Goal: Find specific page/section: Find specific page/section

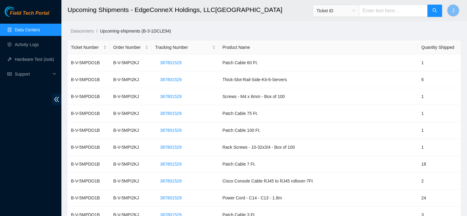
scroll to position [229, 0]
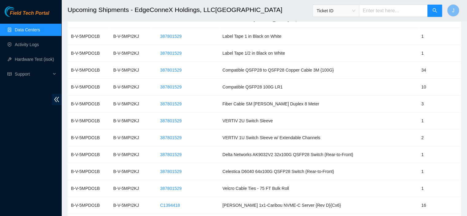
click at [40, 27] on link "Data Centers" at bounding box center [27, 29] width 25 height 5
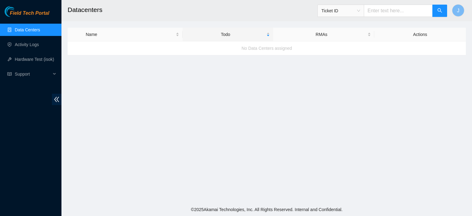
click at [40, 27] on link "Data Centers" at bounding box center [27, 29] width 25 height 5
